Goal: Check status: Check status

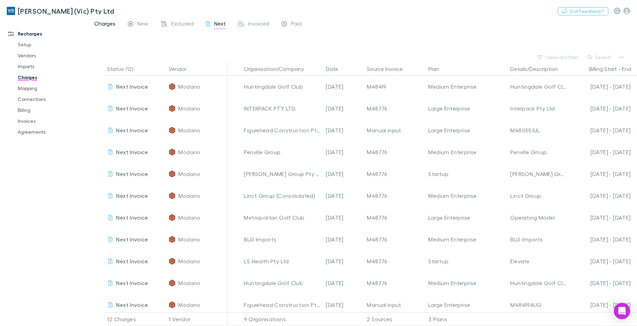
click at [107, 23] on span "Charges" at bounding box center [104, 24] width 21 height 9
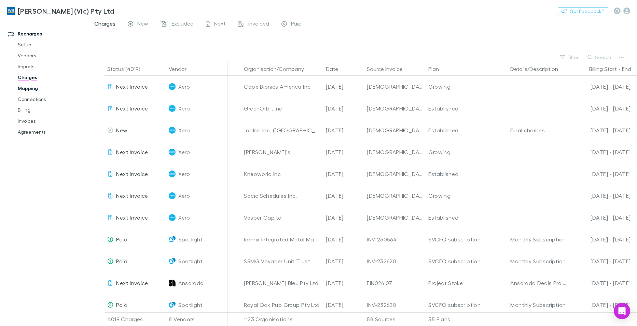
click at [31, 87] on link "Mapping" at bounding box center [51, 88] width 81 height 11
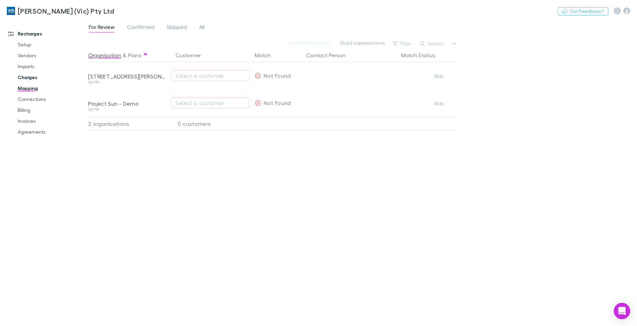
click at [28, 76] on link "Charges" at bounding box center [51, 77] width 81 height 11
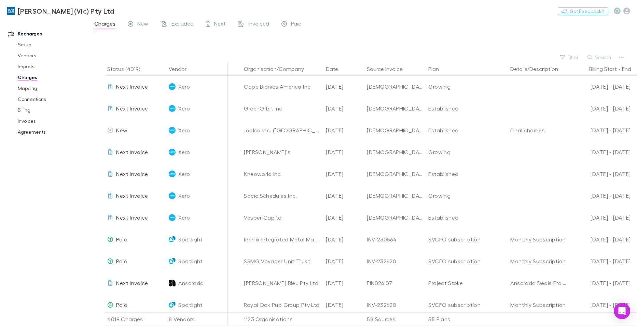
click at [600, 57] on button "Search" at bounding box center [599, 57] width 31 height 8
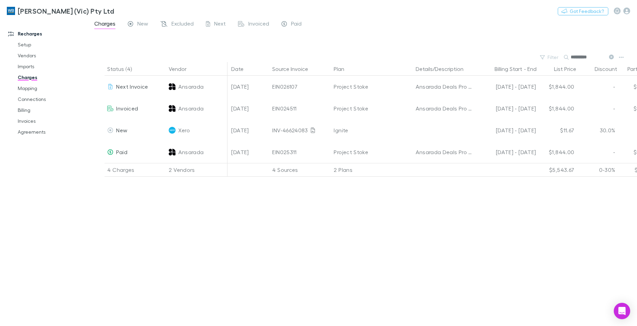
scroll to position [0, 145]
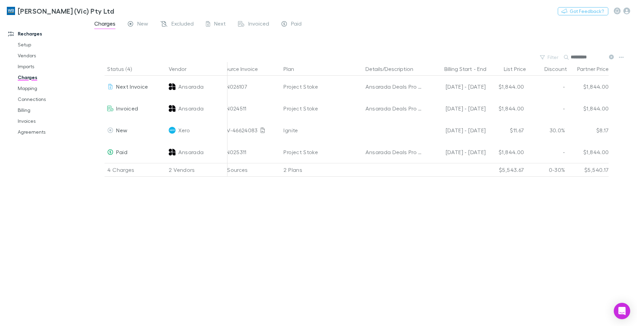
type input "*********"
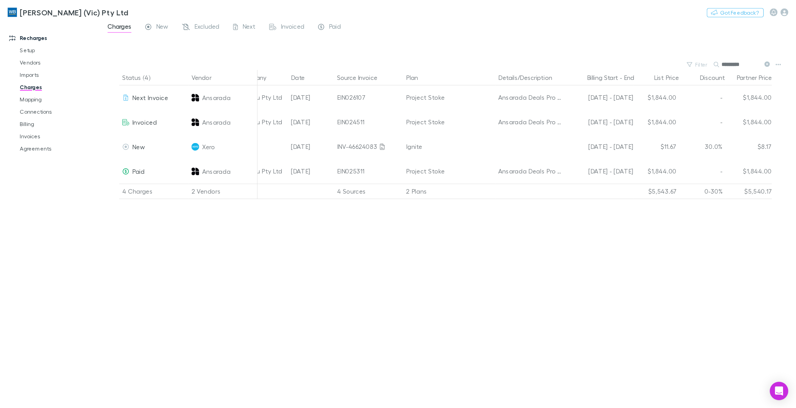
scroll to position [0, 0]
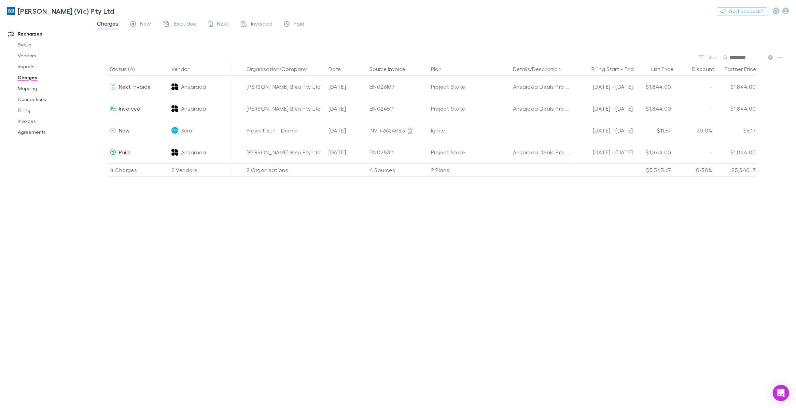
click at [637, 314] on div "Status (4) Vendor Organisation/Company Date Source Invoice Plan Details/Descrip…" at bounding box center [443, 235] width 705 height 346
